Goal: Information Seeking & Learning: Find specific fact

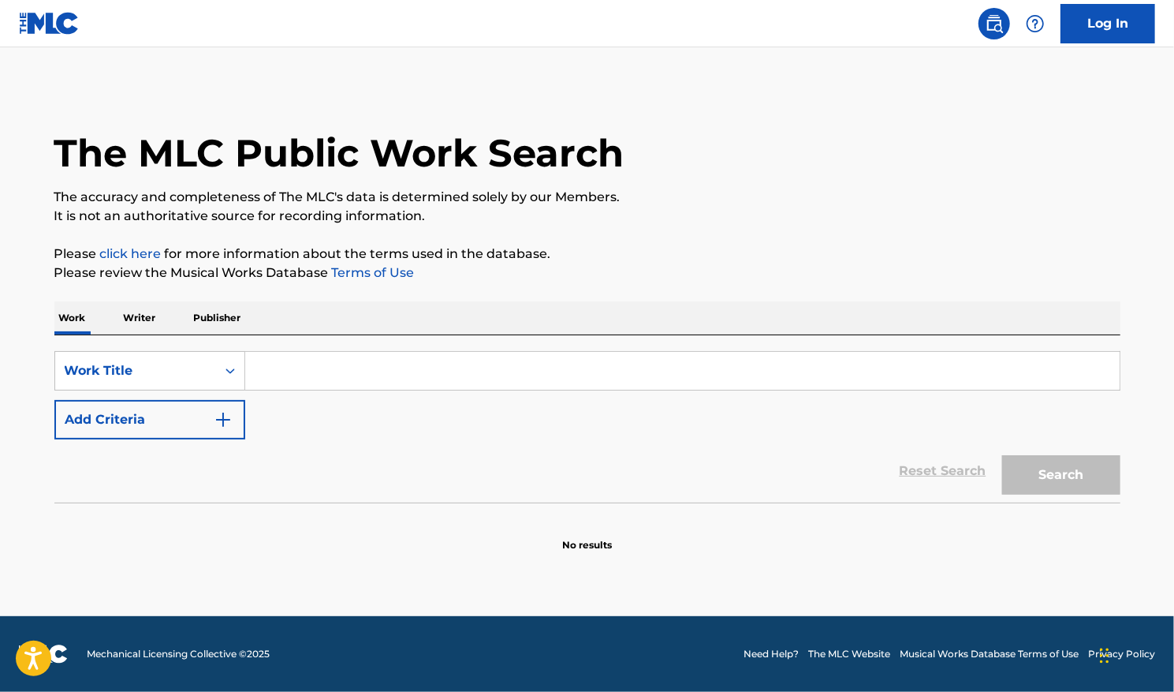
click at [453, 368] on input "Search Form" at bounding box center [682, 371] width 875 height 38
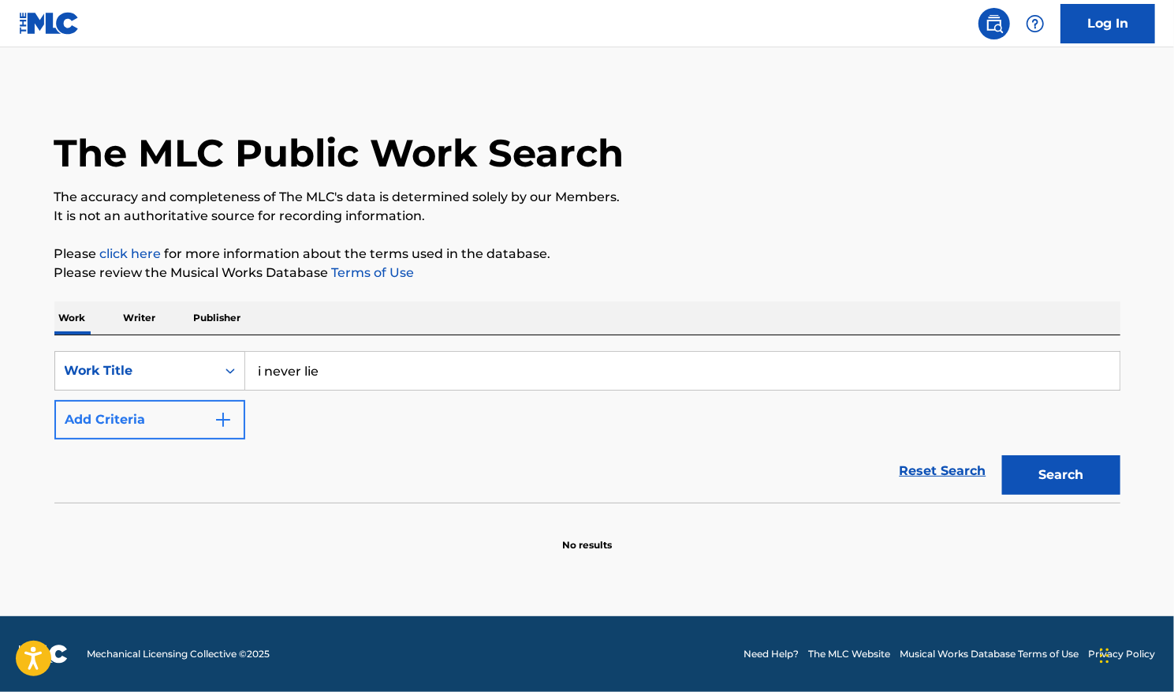
type input "i never lie"
click at [222, 420] on img "Search Form" at bounding box center [223, 419] width 19 height 19
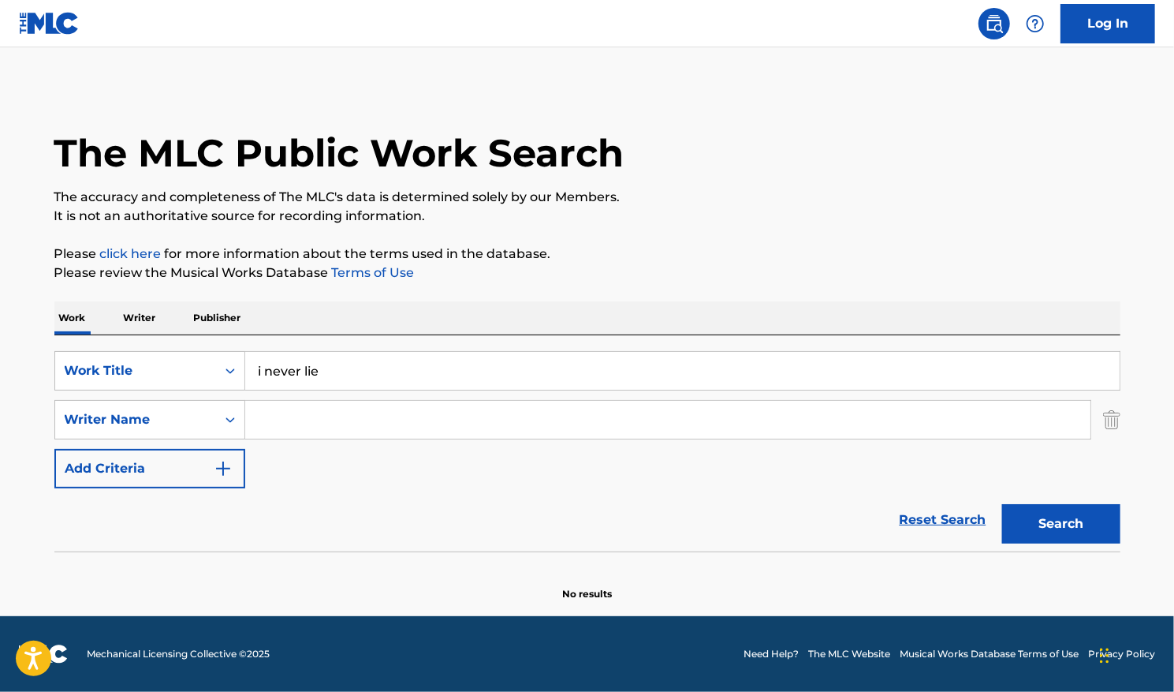
click at [266, 415] on input "Search Form" at bounding box center [668, 420] width 846 height 38
type input "top"
click at [1077, 526] on button "Search" at bounding box center [1061, 523] width 118 height 39
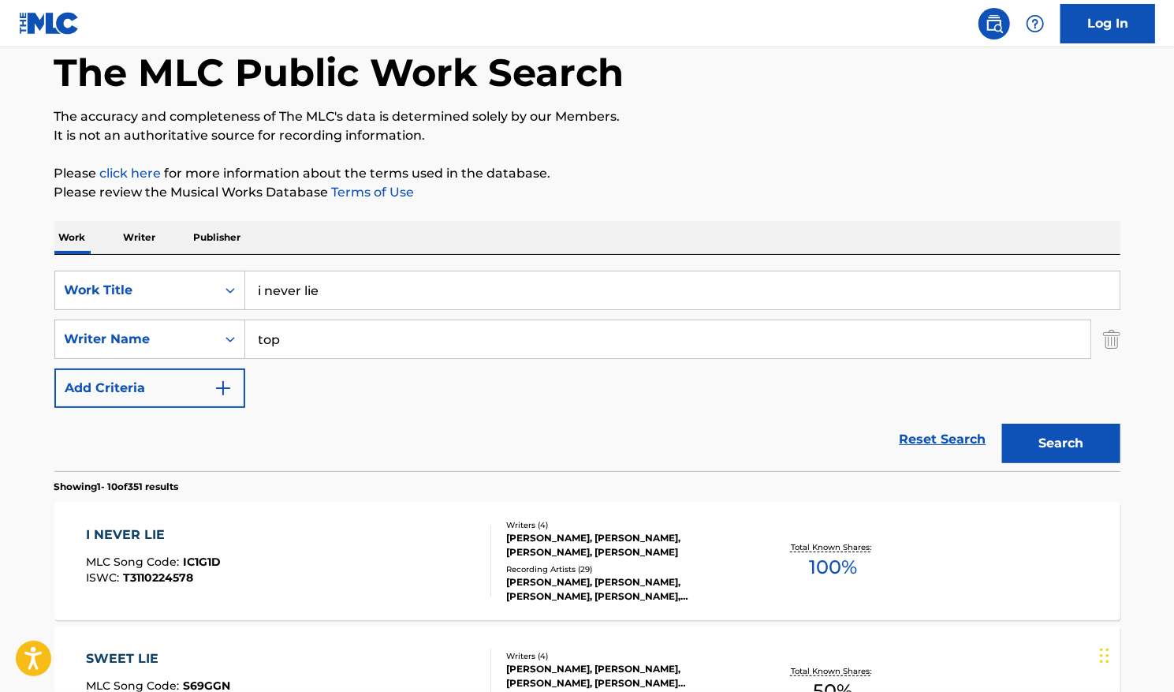
scroll to position [158, 0]
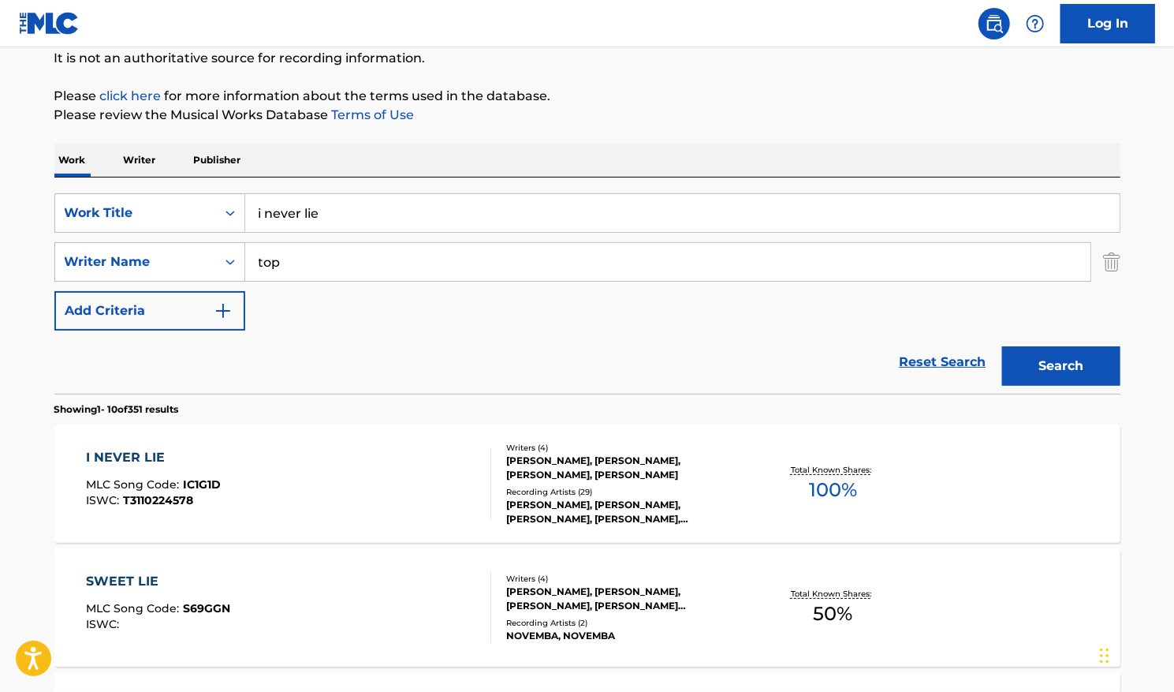
click at [827, 484] on span "100 %" at bounding box center [833, 490] width 48 height 28
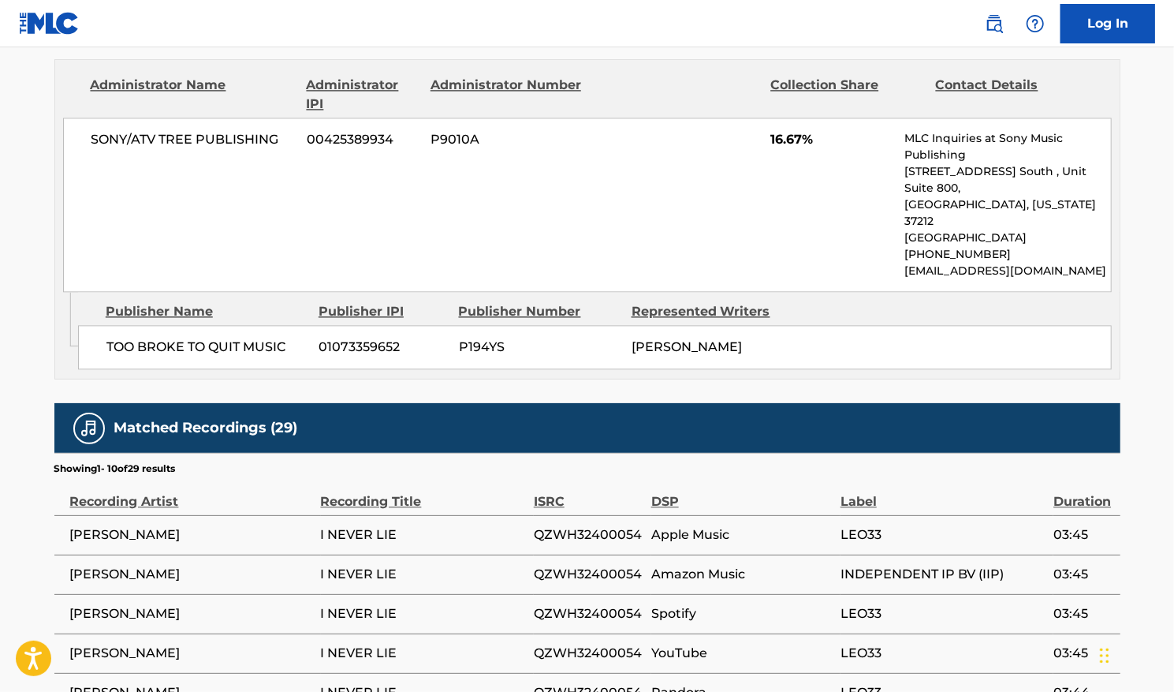
scroll to position [1577, 0]
